Goal: Information Seeking & Learning: Learn about a topic

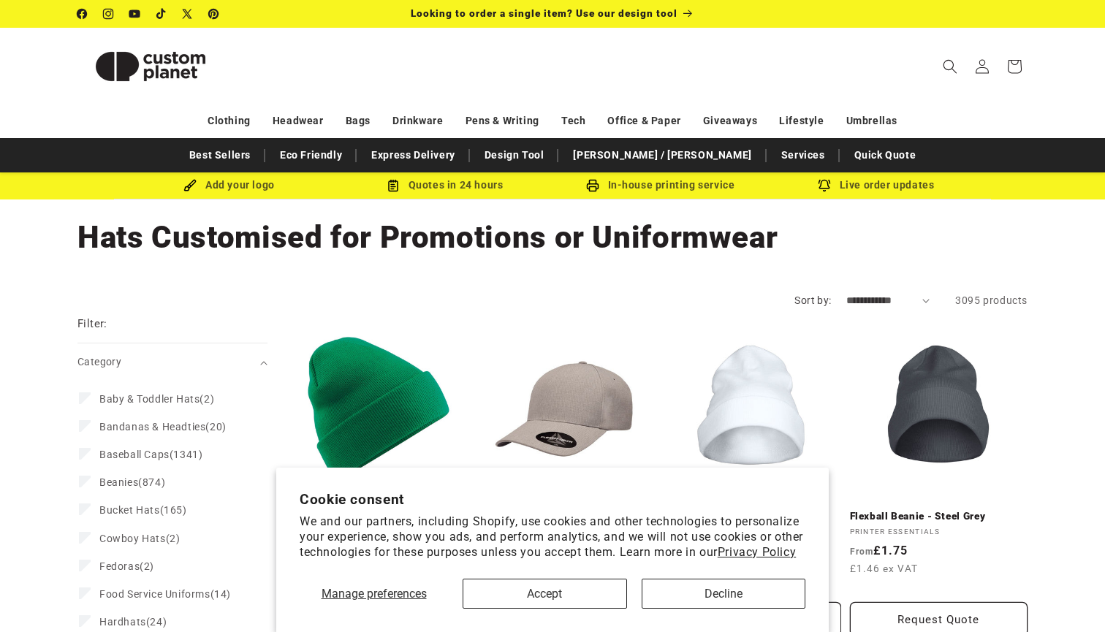
click at [546, 598] on button "Accept" at bounding box center [545, 594] width 165 height 30
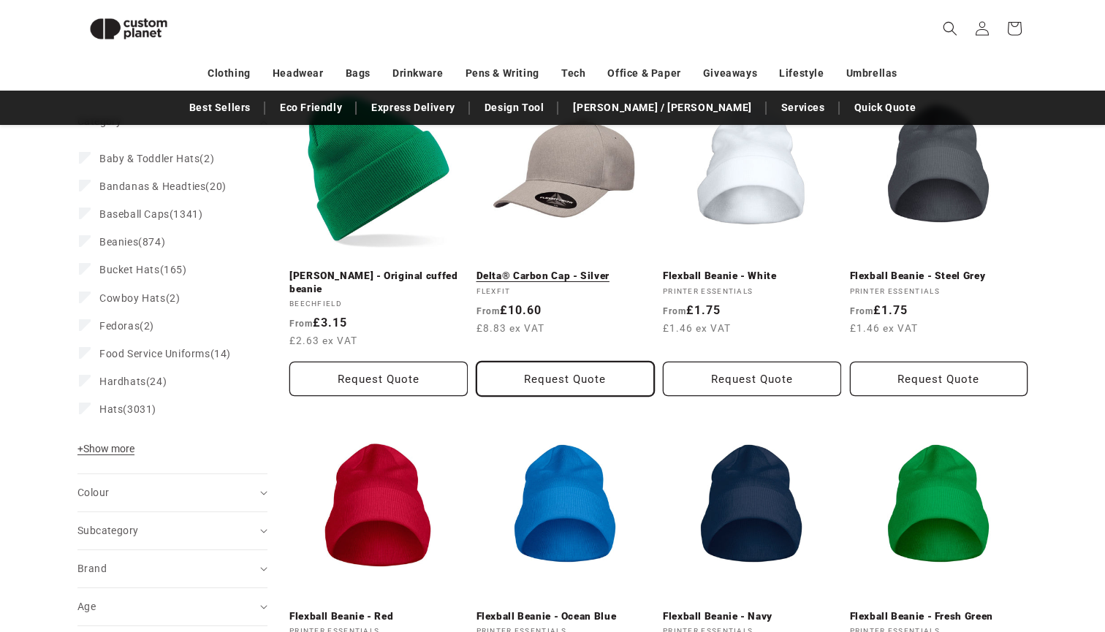
scroll to position [216, 0]
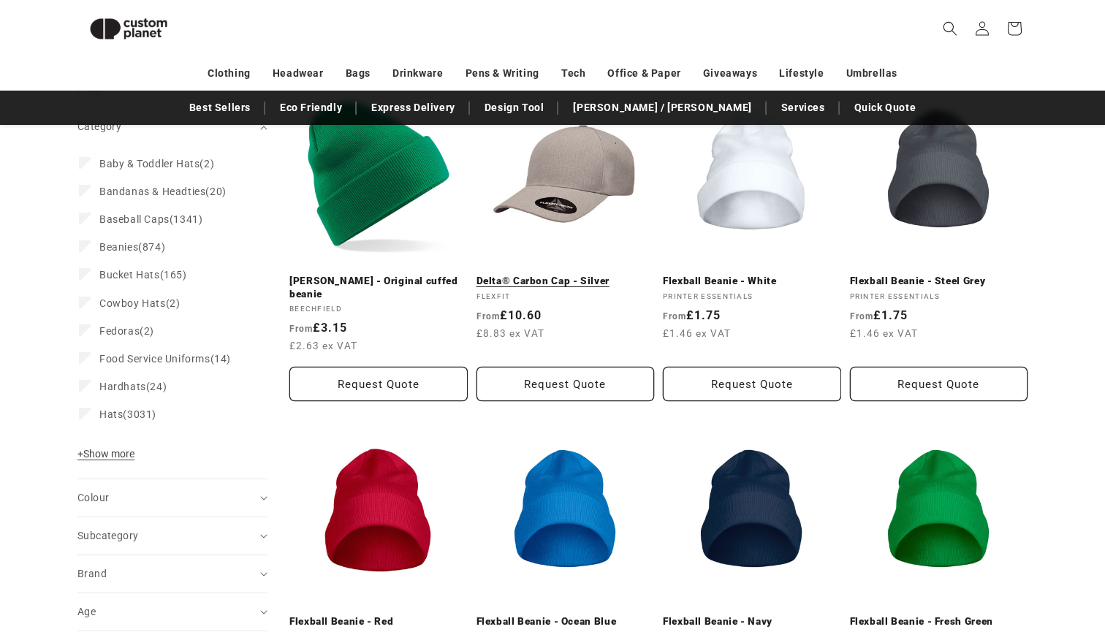
click at [594, 278] on link "Delta® Carbon Cap - Silver" at bounding box center [566, 281] width 178 height 13
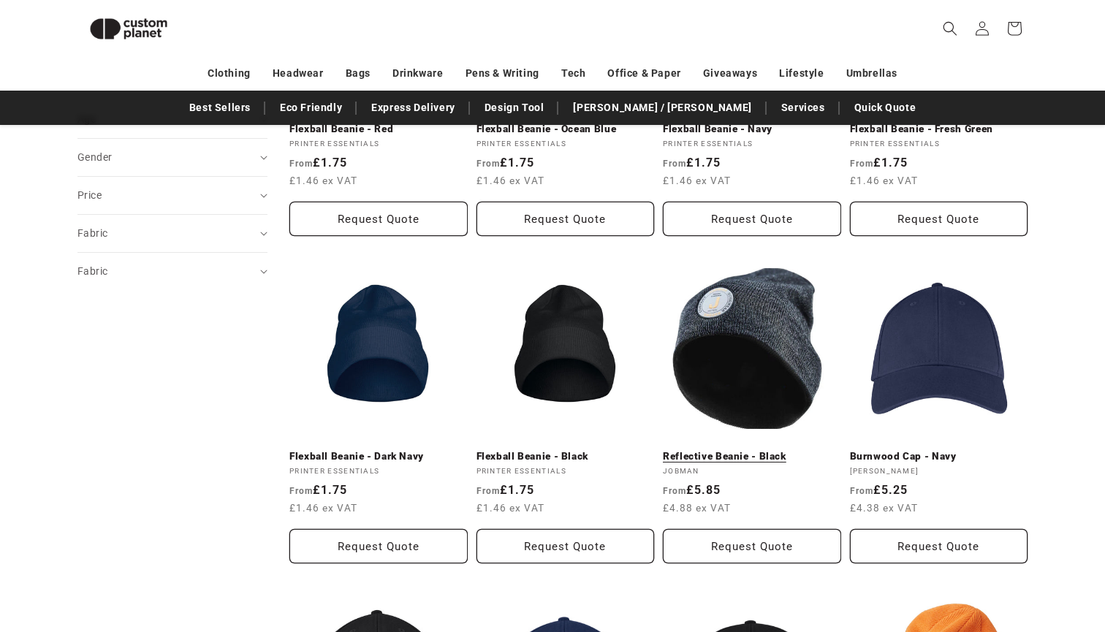
scroll to position [701, 0]
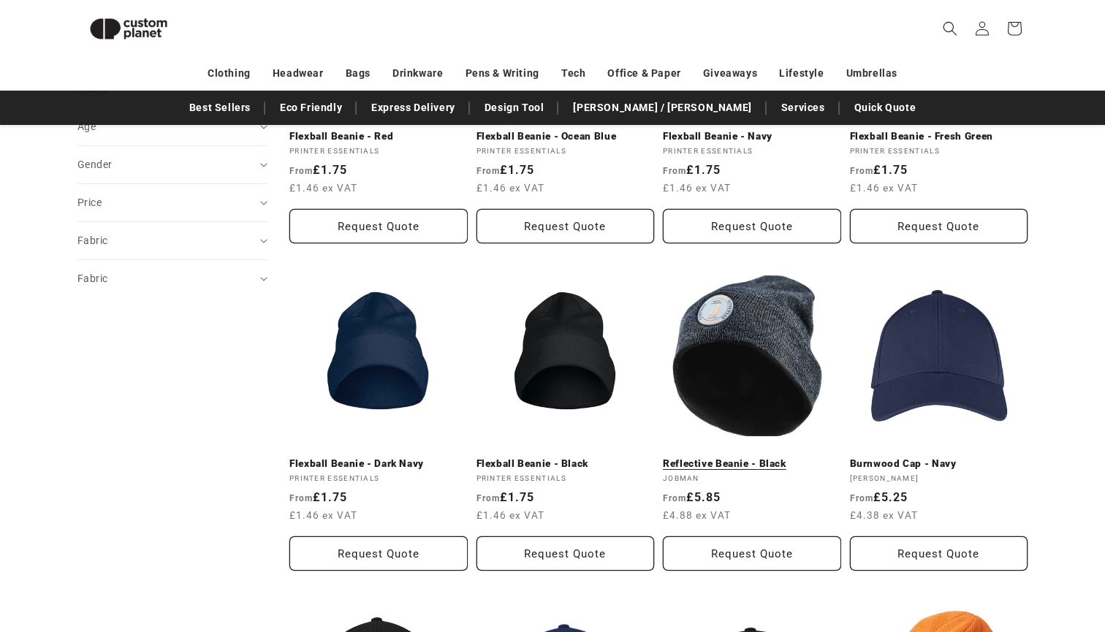
click at [752, 458] on link "Reflective Beanie - Black" at bounding box center [752, 464] width 178 height 13
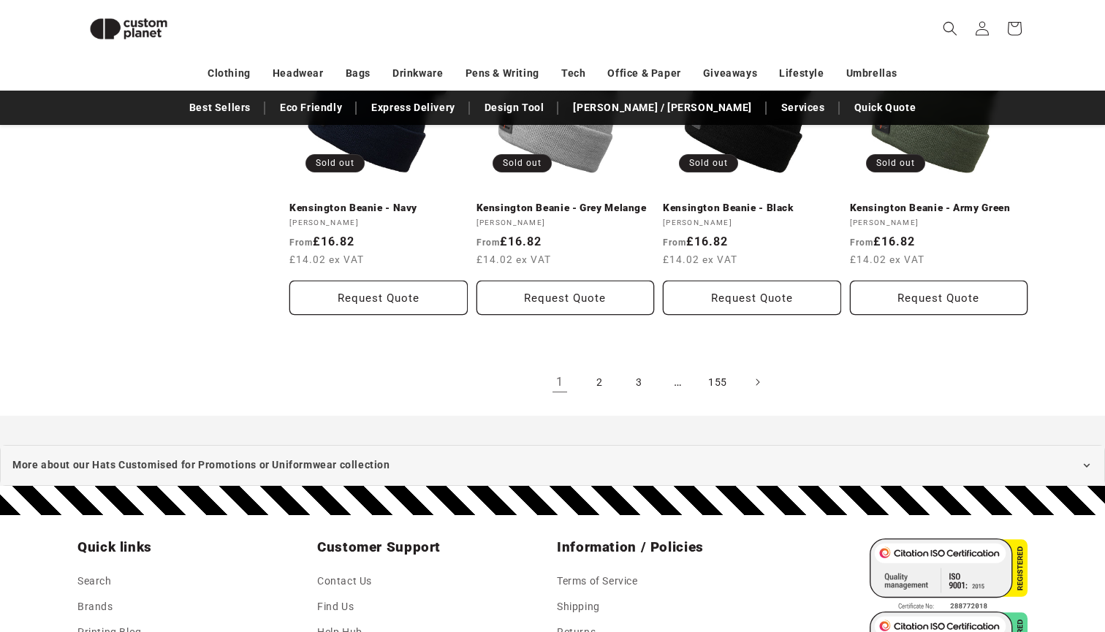
scroll to position [1682, 0]
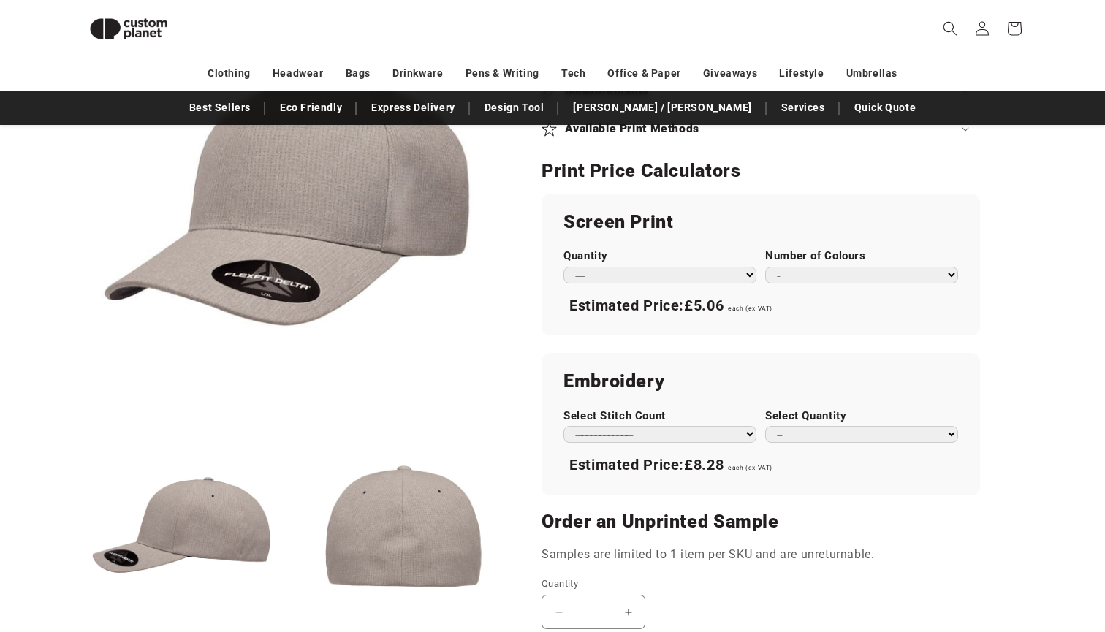
scroll to position [738, 0]
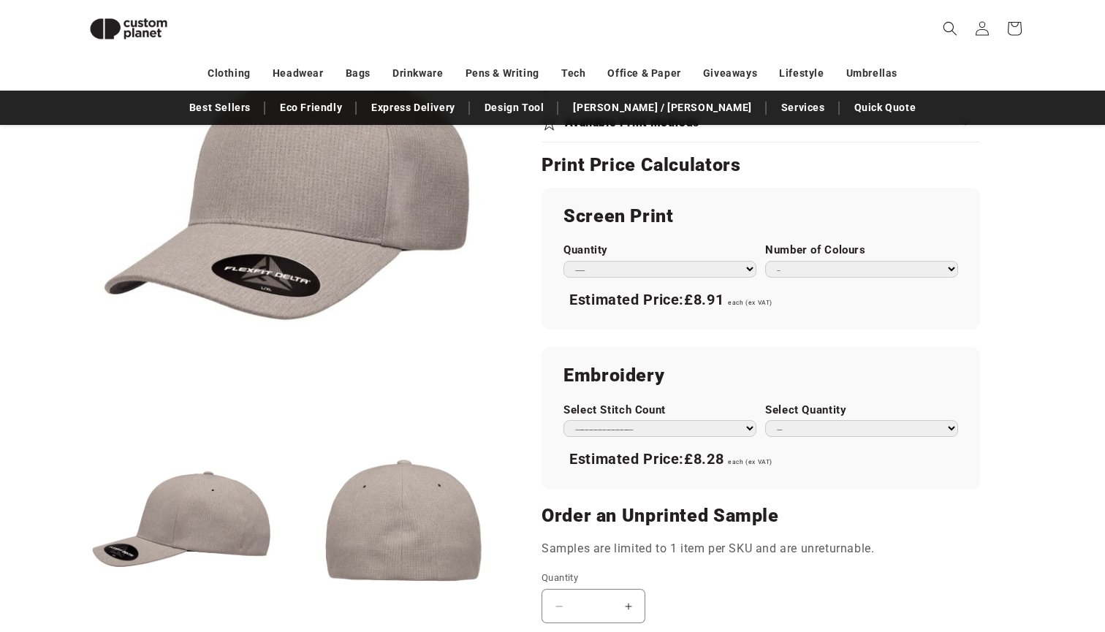
select select "*"
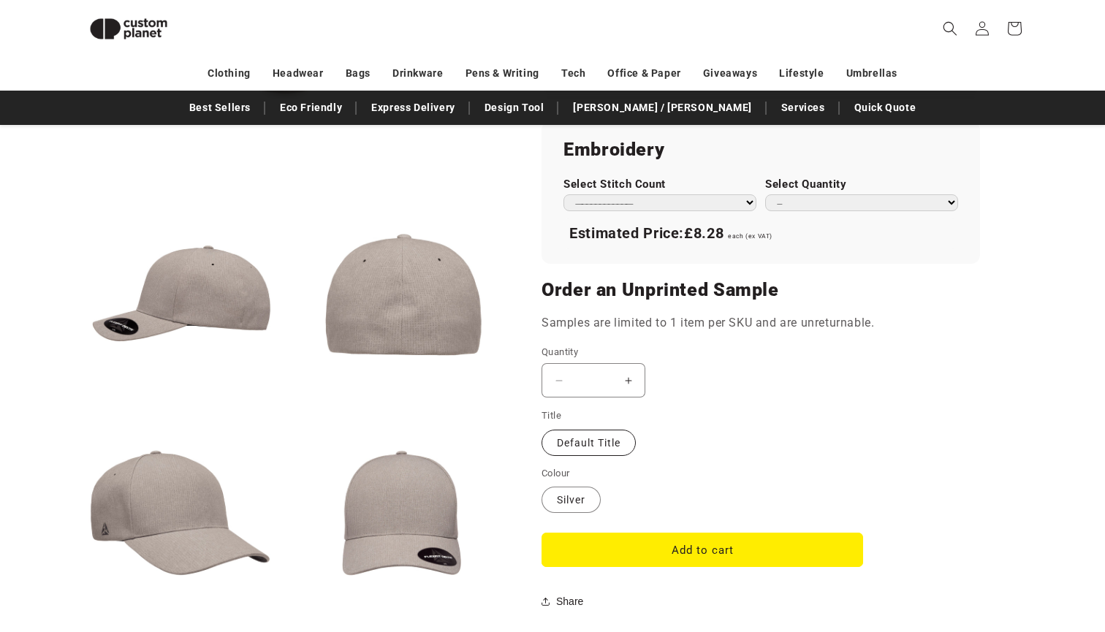
scroll to position [1001, 0]
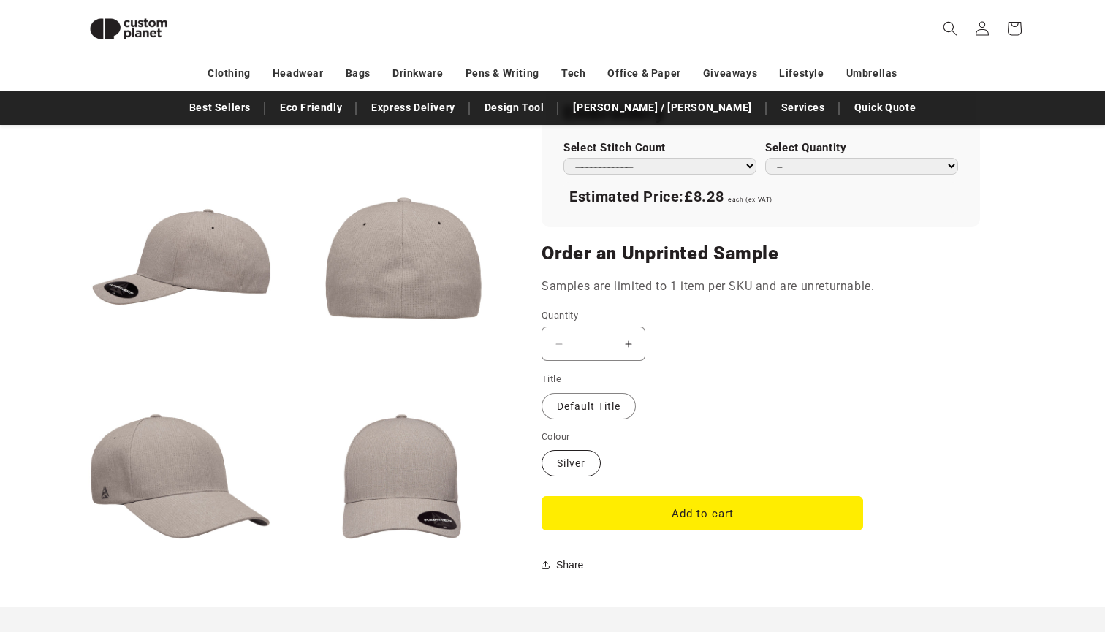
click at [579, 450] on label "Silver Variant sold out or unavailable" at bounding box center [571, 463] width 59 height 26
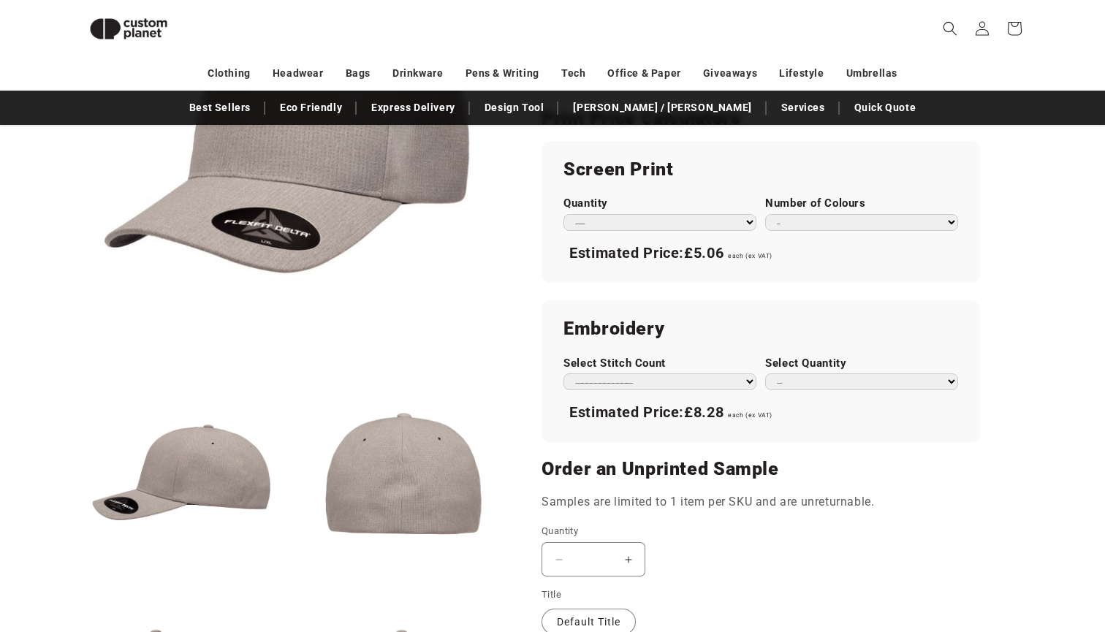
scroll to position [694, 0]
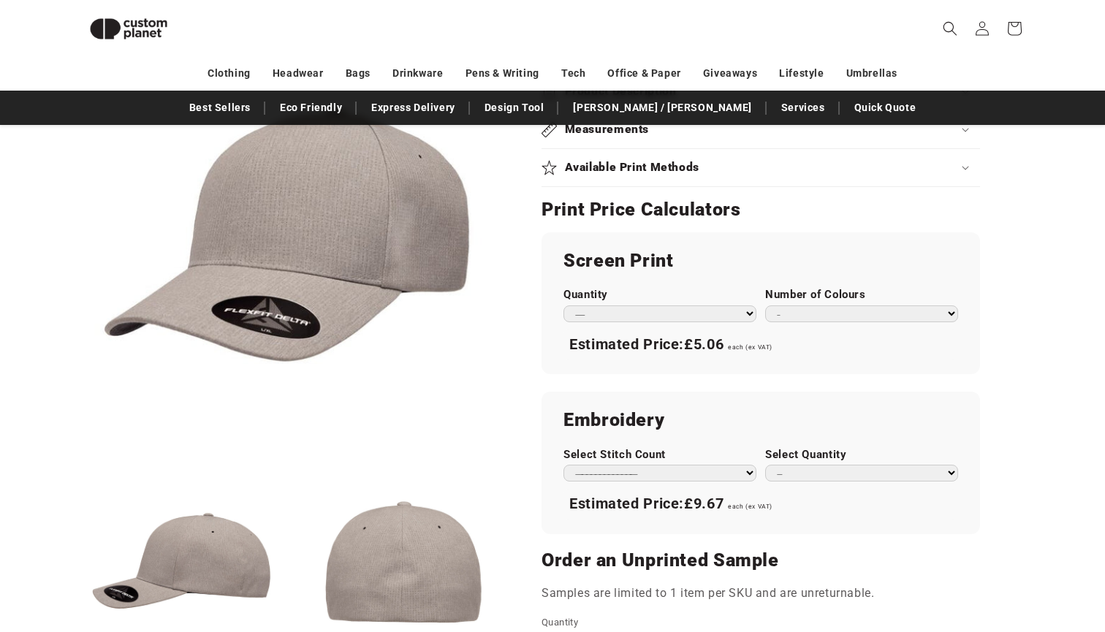
select select "*"
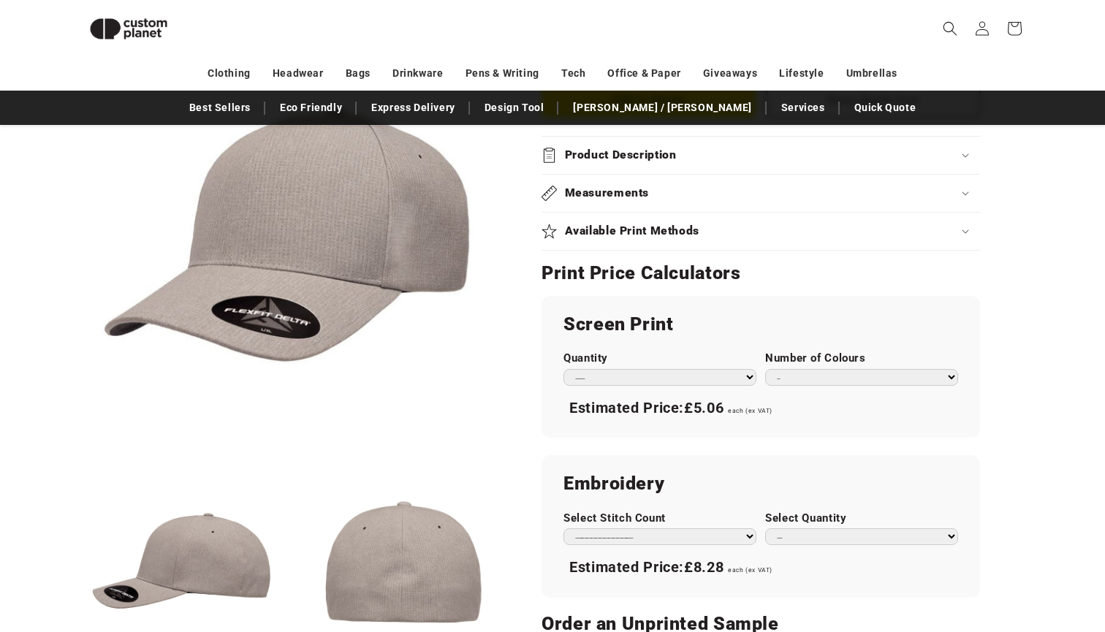
scroll to position [632, 0]
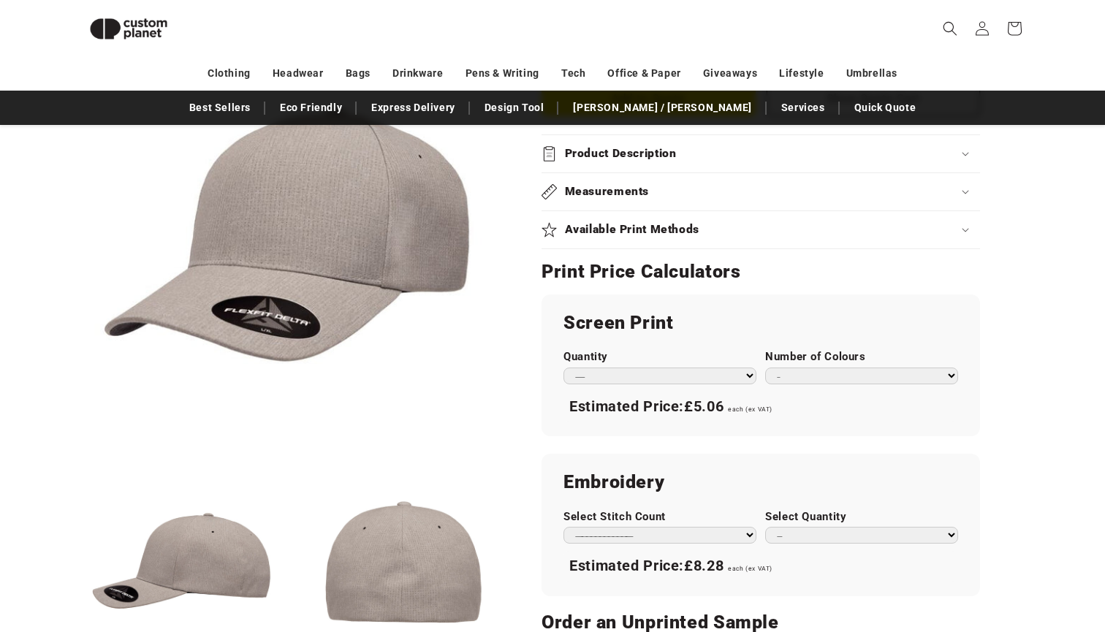
click at [723, 230] on div "Available Print Methods" at bounding box center [761, 229] width 439 height 15
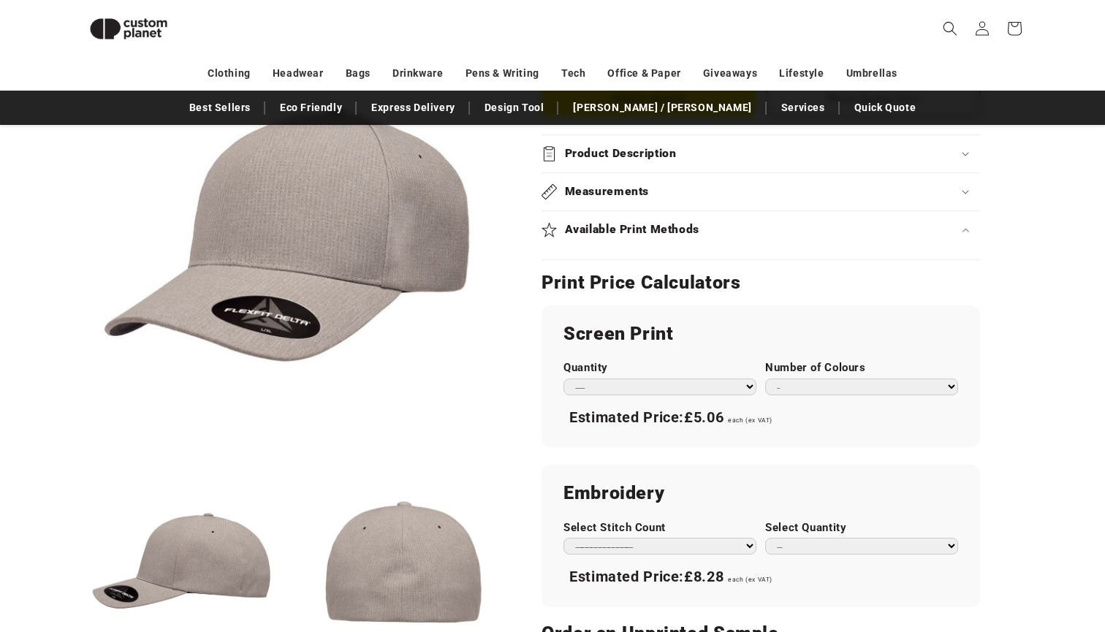
click at [723, 230] on div "Available Print Methods" at bounding box center [761, 229] width 439 height 15
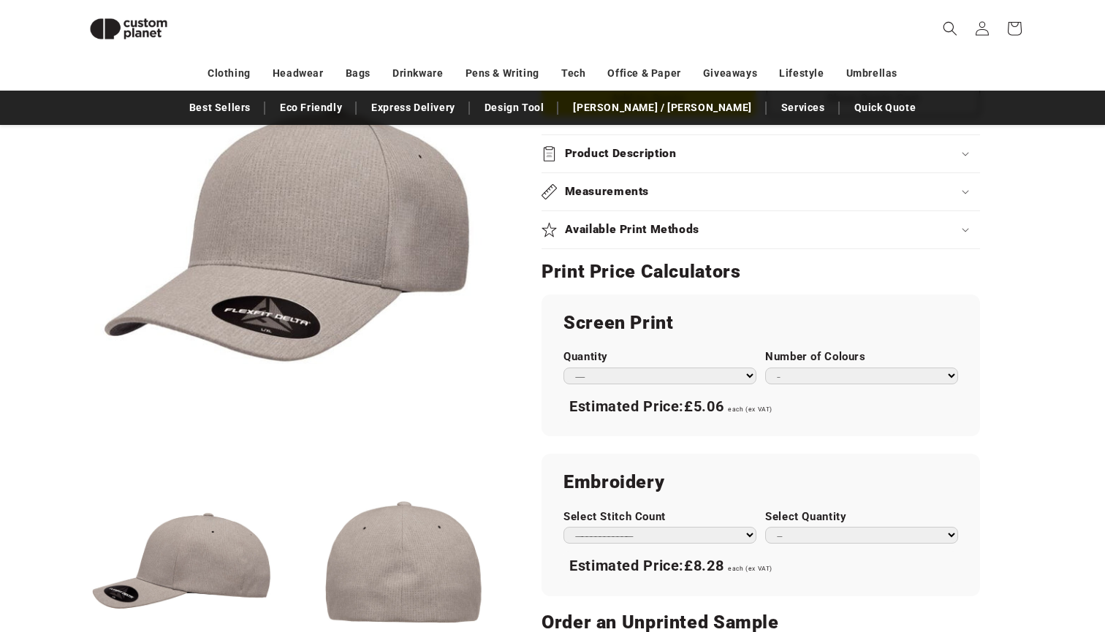
click at [723, 230] on div "Available Print Methods" at bounding box center [761, 229] width 439 height 15
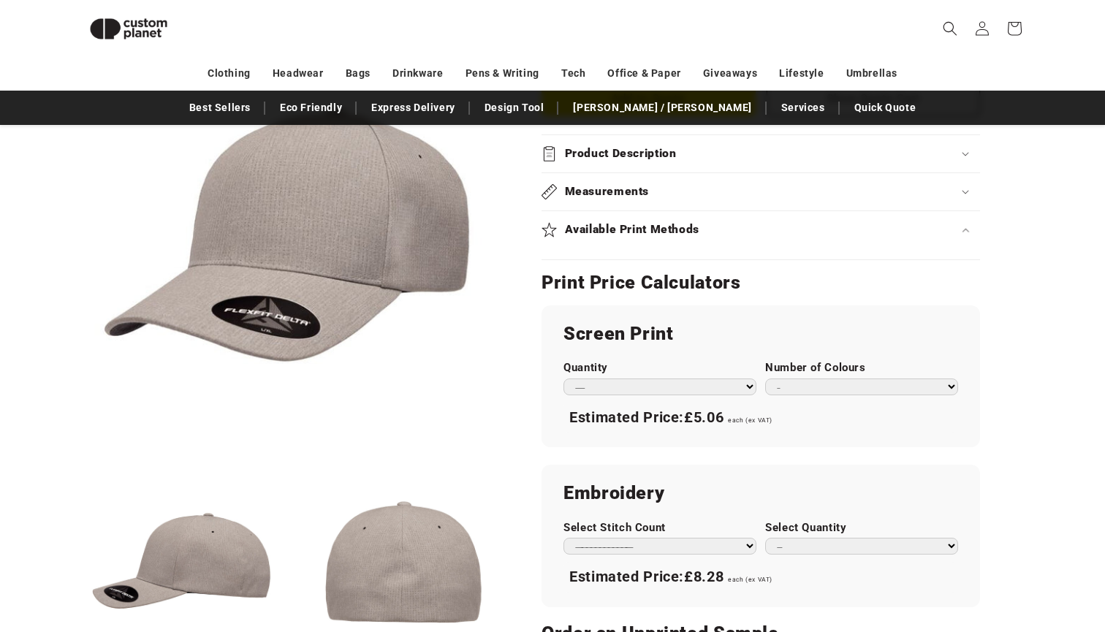
click at [723, 230] on div "Available Print Methods" at bounding box center [761, 229] width 439 height 15
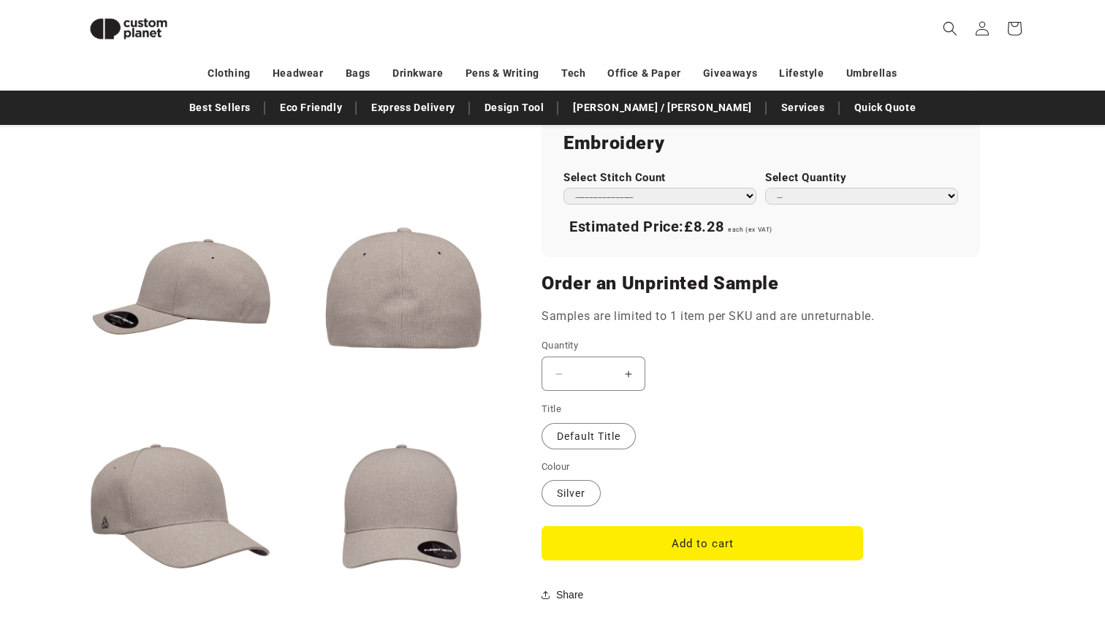
scroll to position [992, 0]
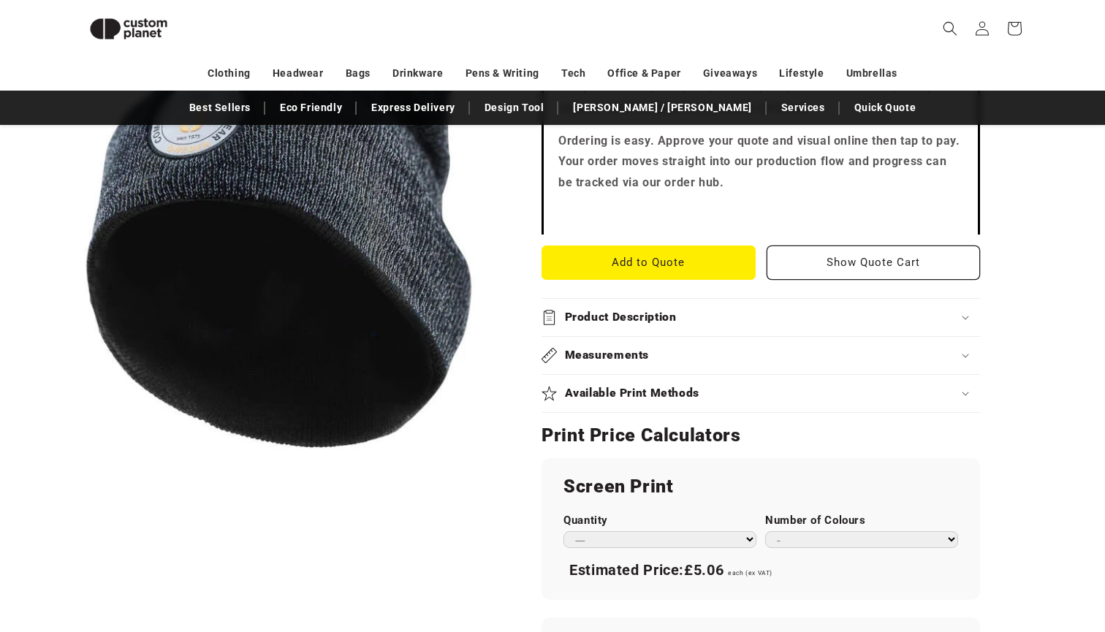
scroll to position [480, 0]
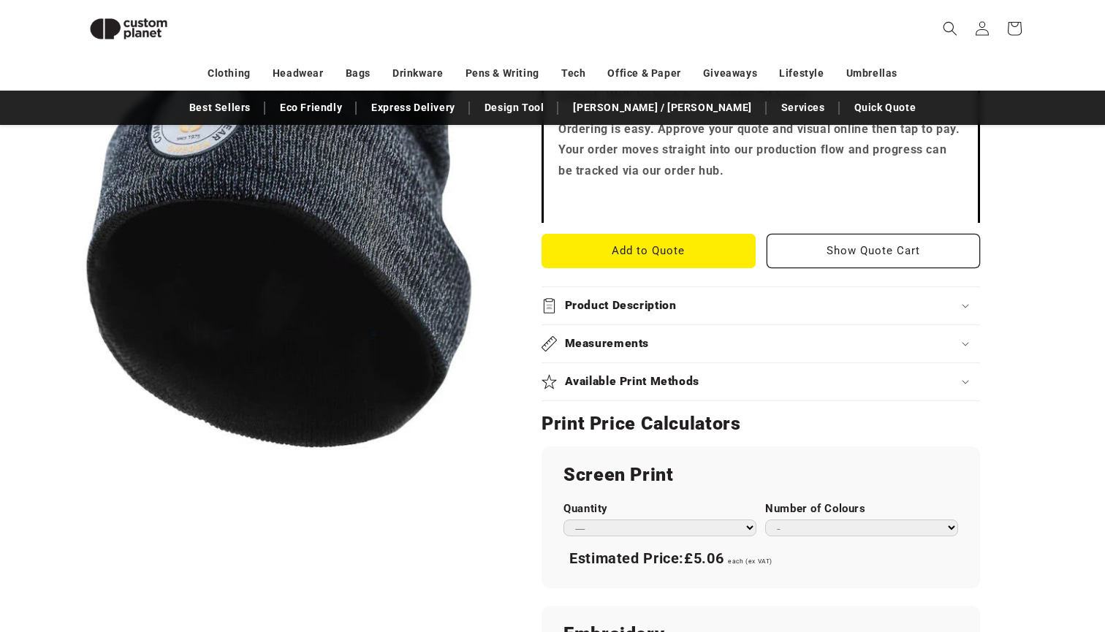
click at [798, 307] on div "Product Description" at bounding box center [761, 305] width 439 height 15
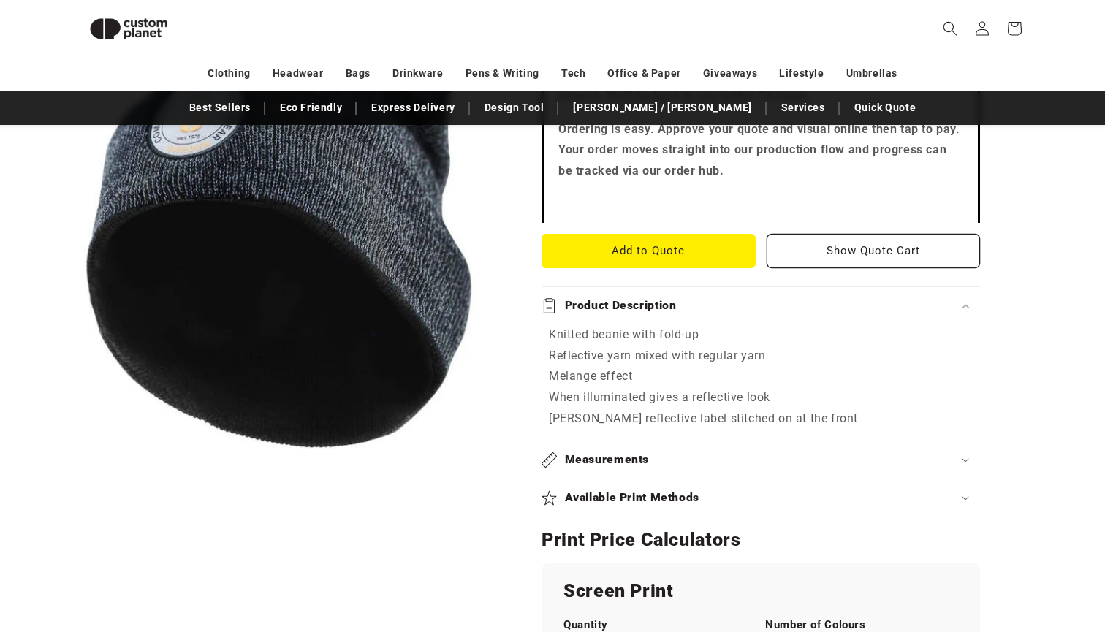
click at [798, 307] on div "Product Description" at bounding box center [761, 305] width 439 height 15
